Goal: Task Accomplishment & Management: Use online tool/utility

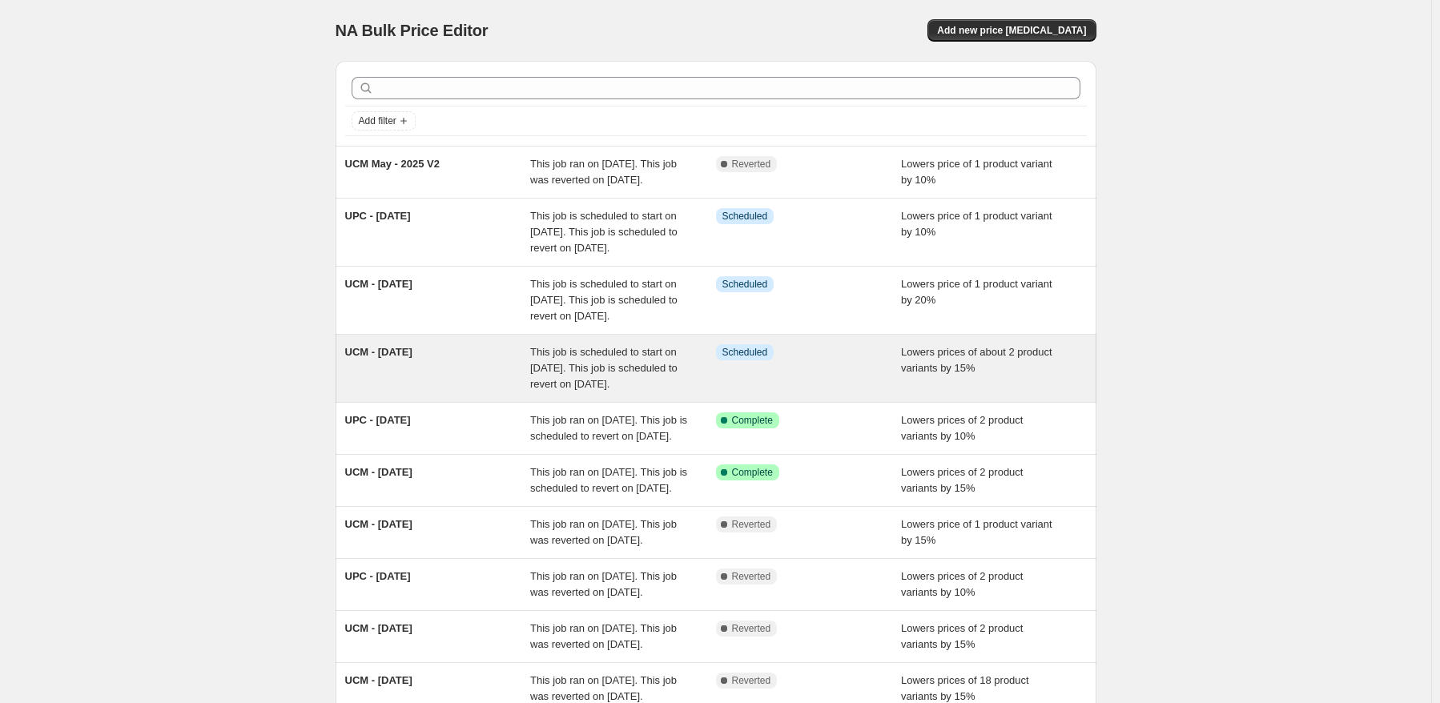
click at [412, 358] on span "UCM - [DATE]" at bounding box center [378, 352] width 67 height 12
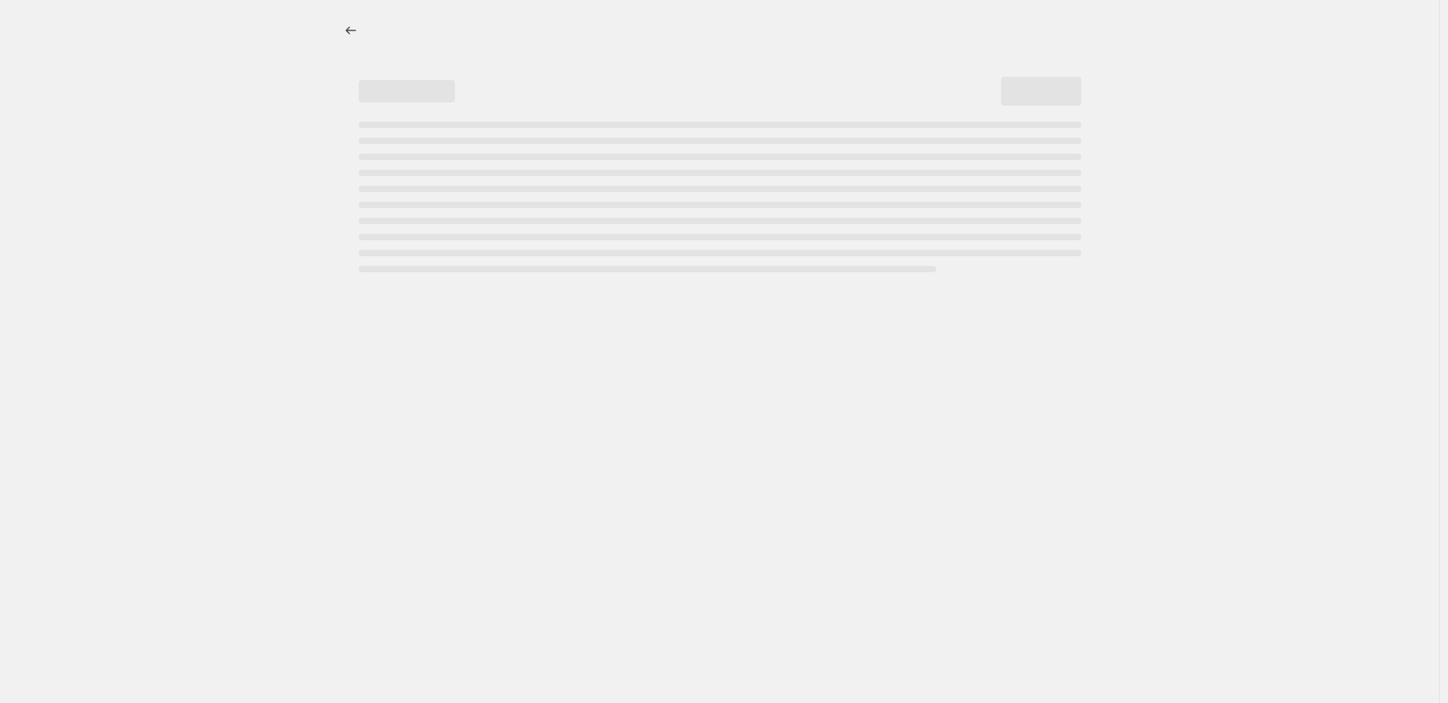
select select "percentage"
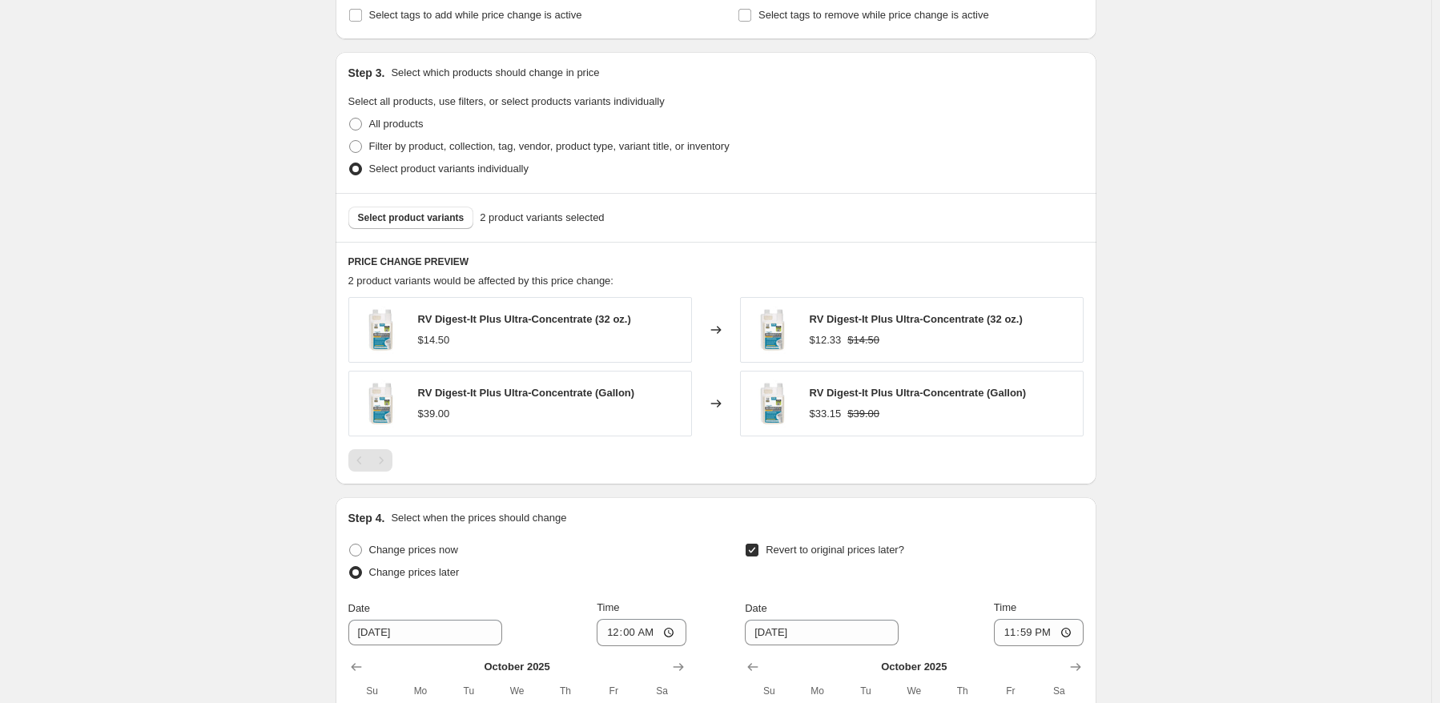
scroll to position [801, 0]
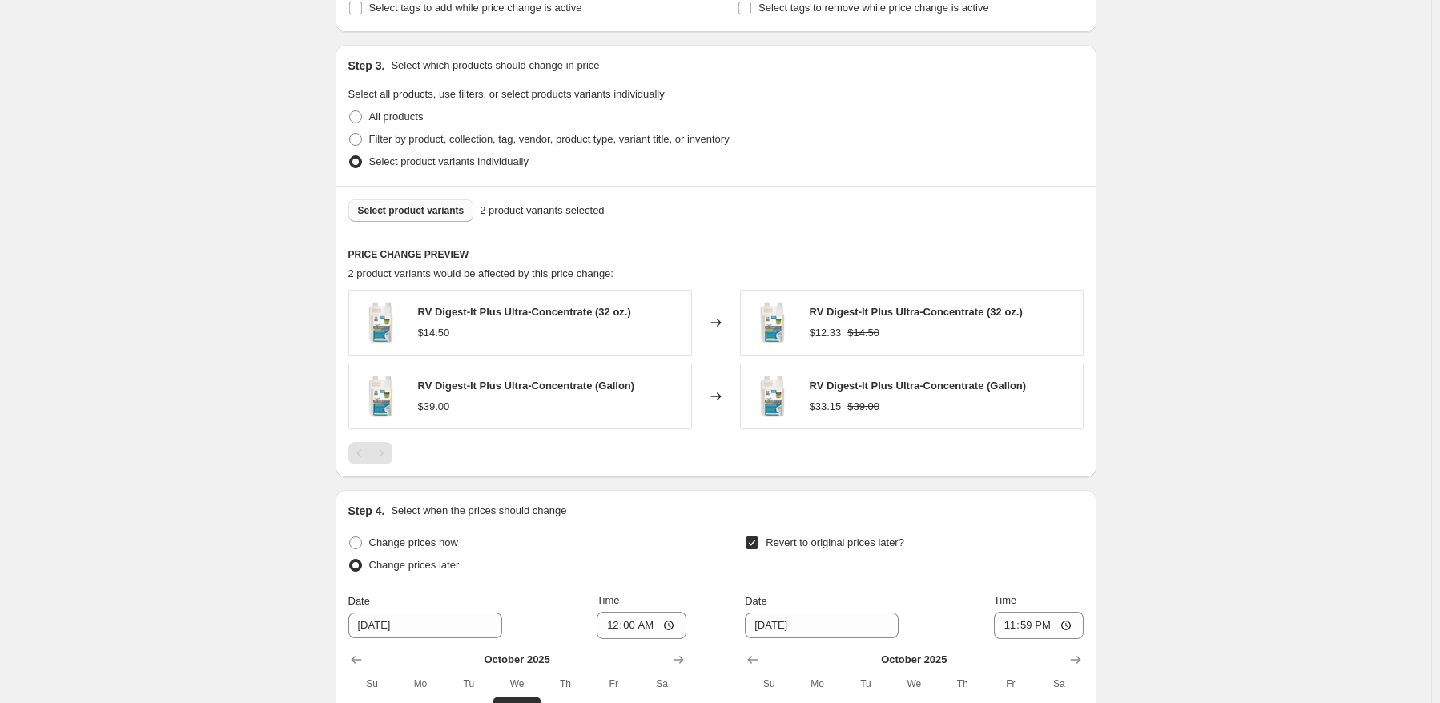
click at [425, 212] on span "Select product variants" at bounding box center [411, 210] width 107 height 13
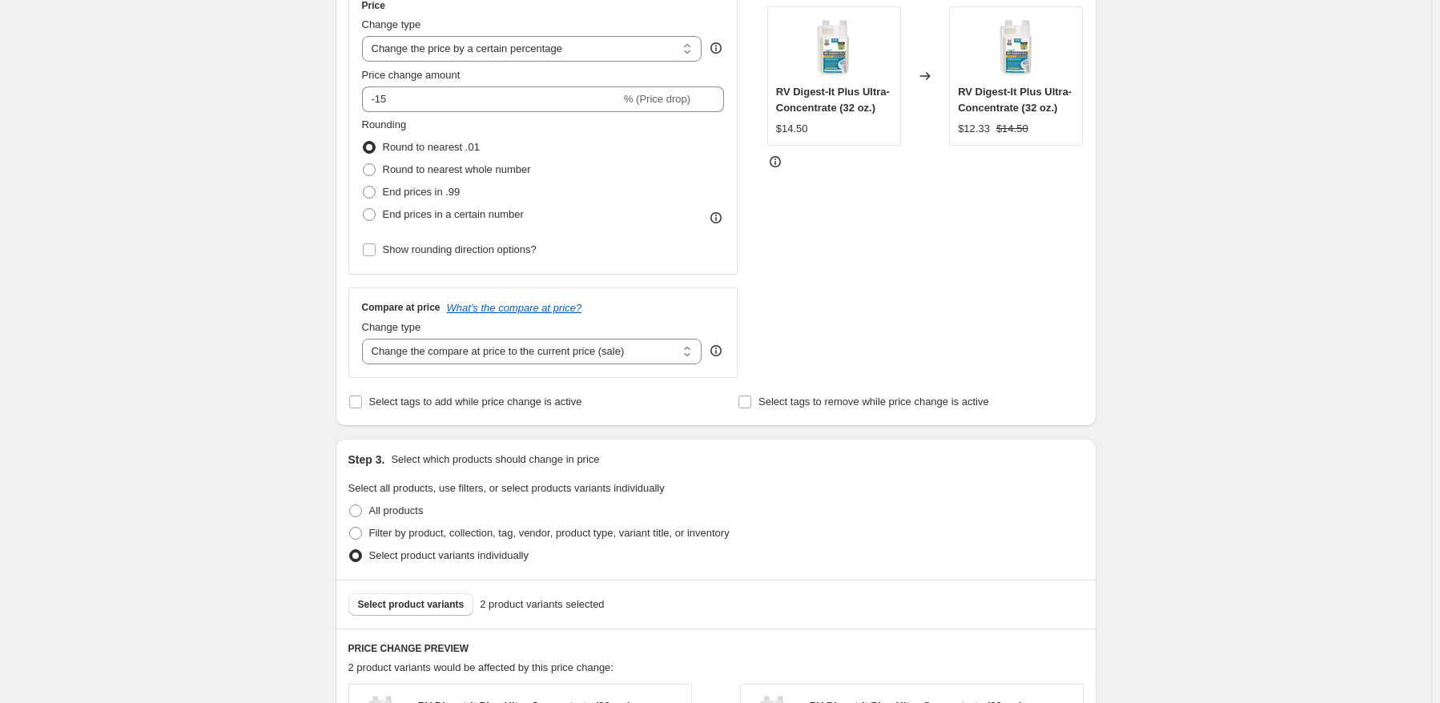
scroll to position [0, 0]
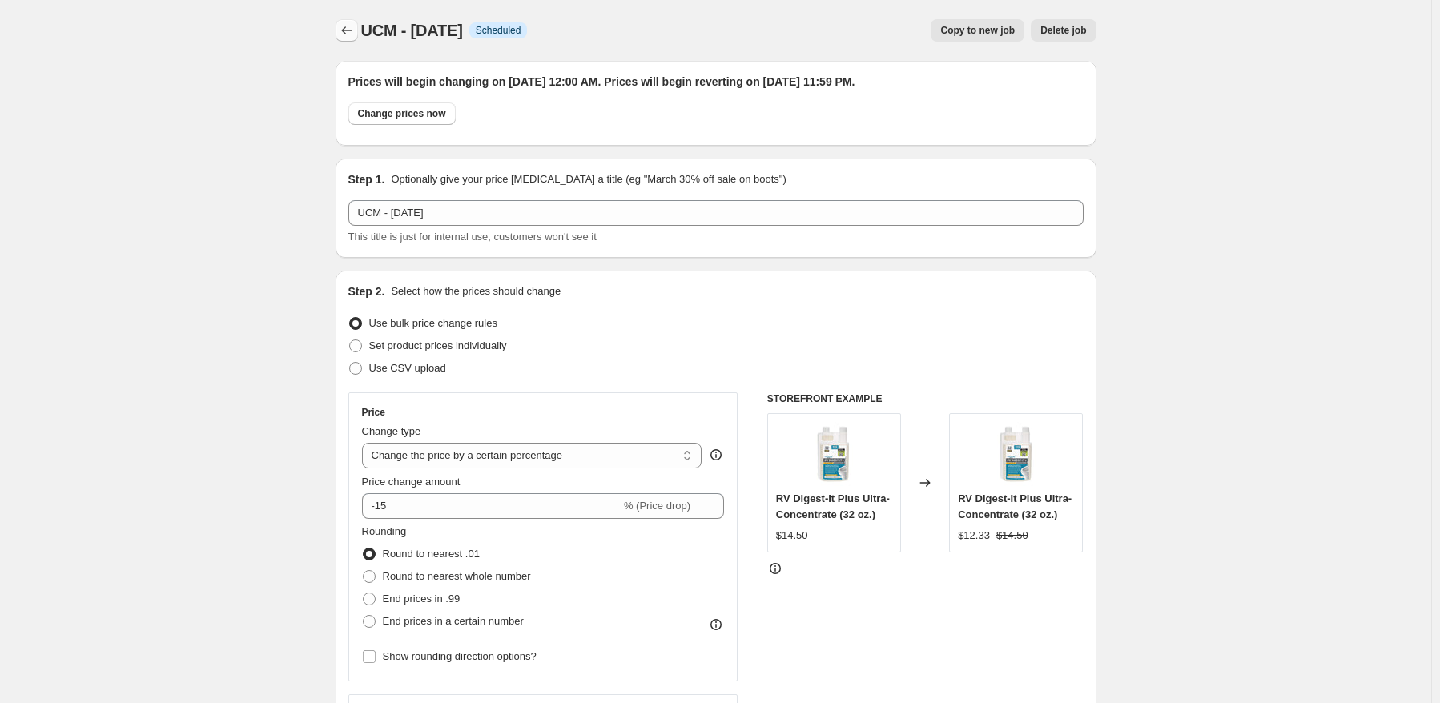
click at [351, 34] on icon "Price change jobs" at bounding box center [347, 30] width 16 height 16
